Goal: Navigation & Orientation: Find specific page/section

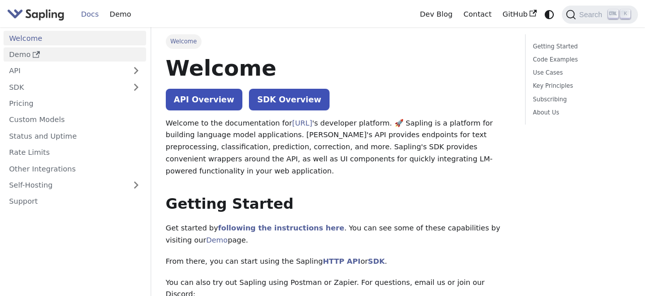
click at [78, 58] on link "Demo" at bounding box center [75, 54] width 143 height 15
